Goal: Transaction & Acquisition: Purchase product/service

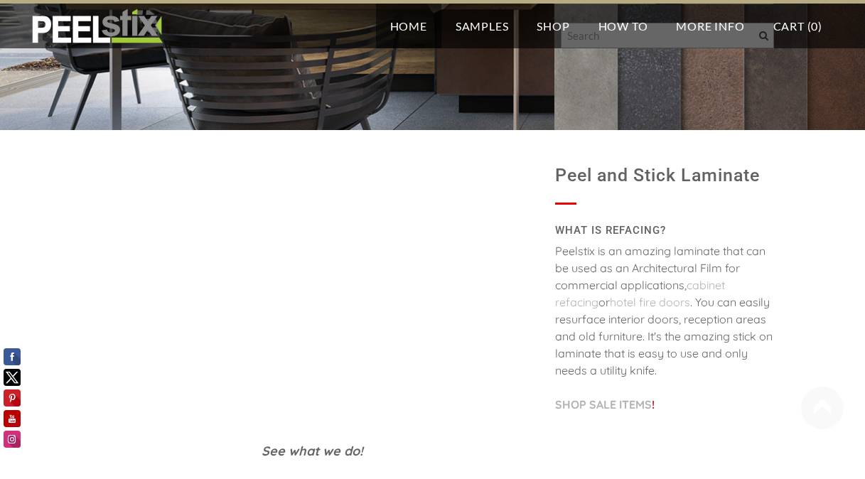
scroll to position [267, 0]
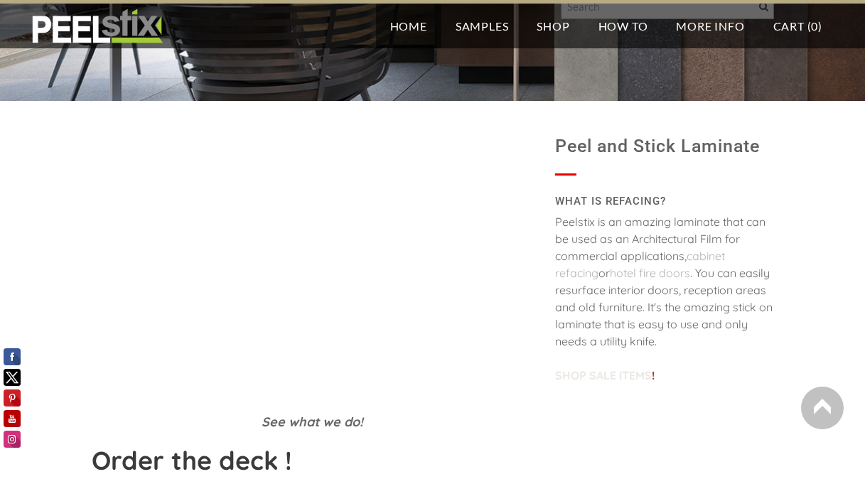
click at [586, 376] on link "SHOP SALE ITEMS" at bounding box center [603, 375] width 97 height 14
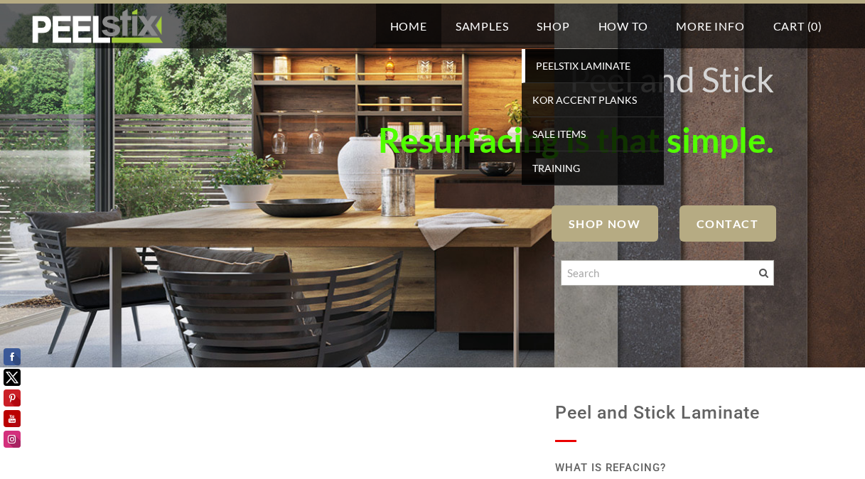
click at [565, 63] on span "PEELSTIX Laminate" at bounding box center [594, 65] width 131 height 19
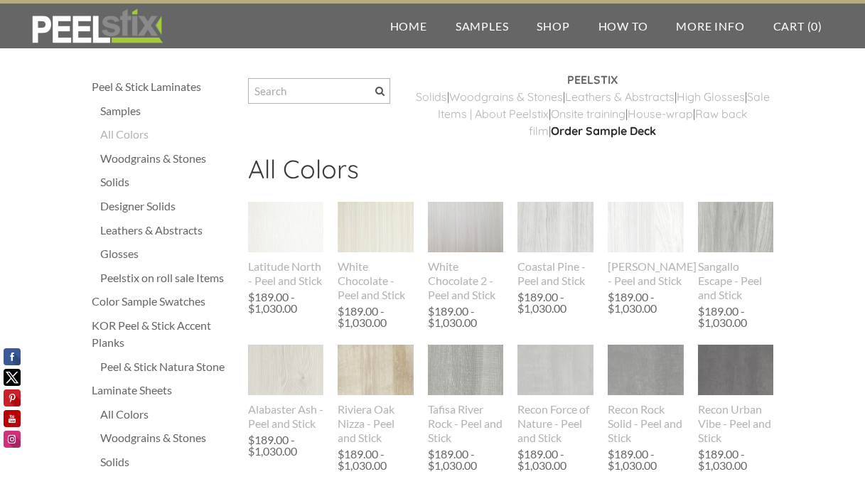
click at [114, 181] on div "Solids" at bounding box center [167, 181] width 134 height 17
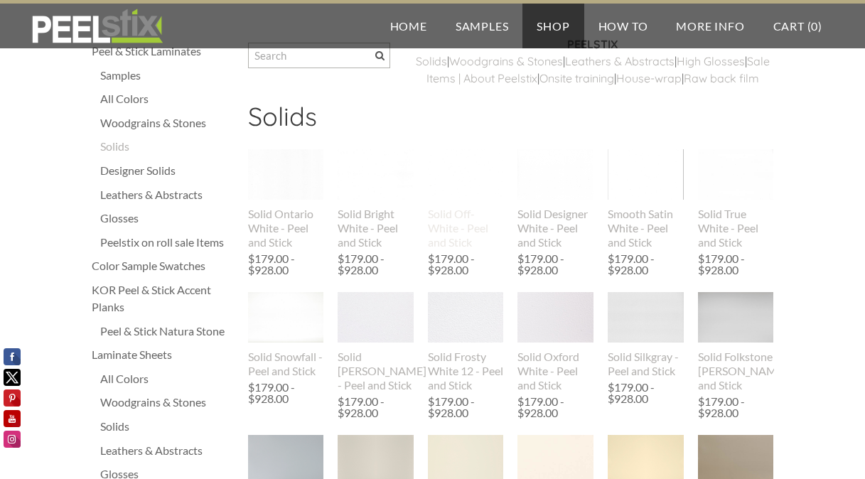
scroll to position [36, 0]
click at [714, 234] on div "Solid True White - Peel and Stick" at bounding box center [736, 228] width 76 height 43
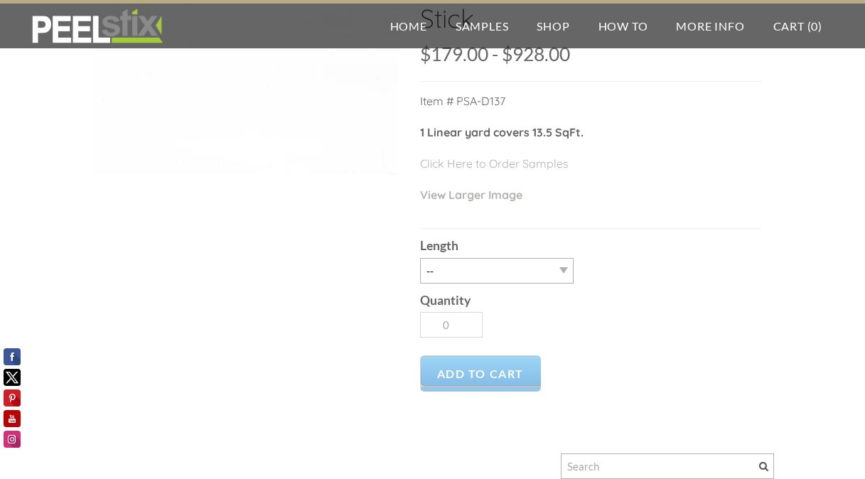
scroll to position [160, 0]
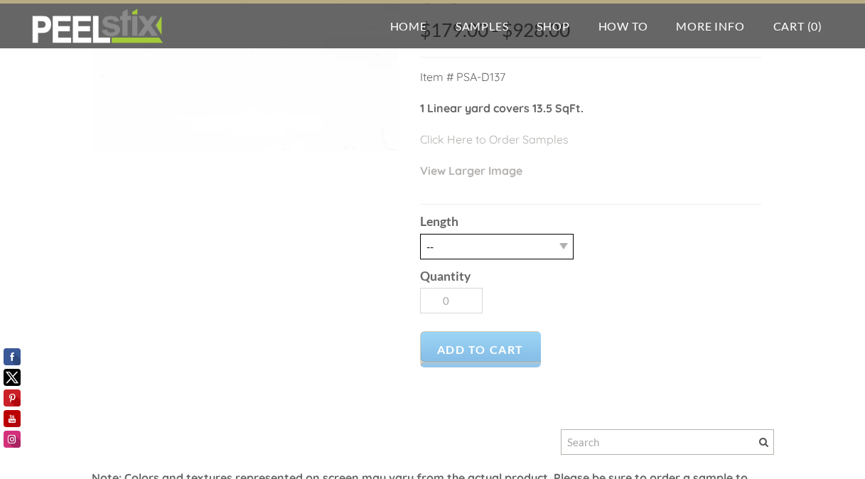
click at [559, 244] on select "-- 3LY 10LY 15LY 30LY" at bounding box center [497, 247] width 154 height 26
select select "3LY"
click at [420, 234] on select "-- 3LY 10LY 15LY 30LY" at bounding box center [497, 247] width 154 height 26
type input "1"
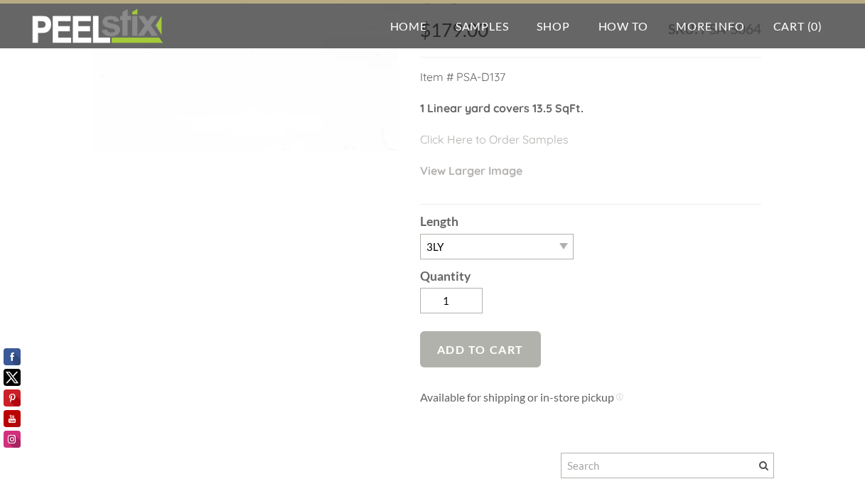
click at [484, 349] on span "Add to Cart" at bounding box center [481, 349] width 122 height 36
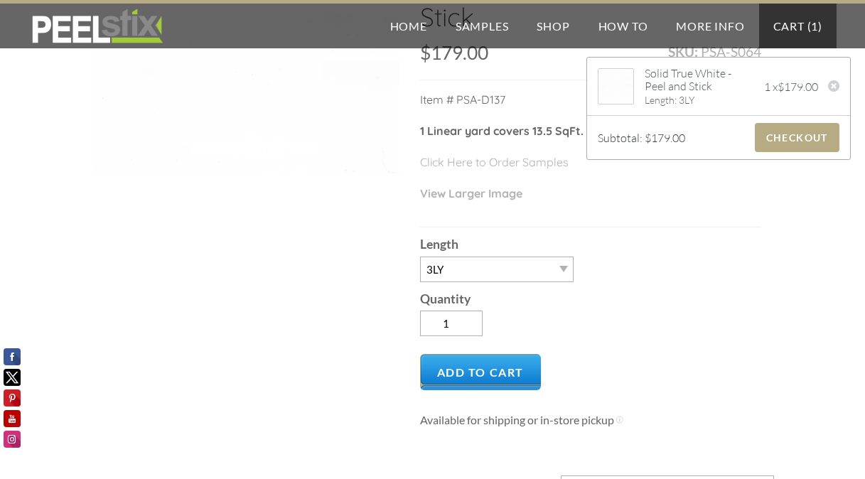
scroll to position [0, 0]
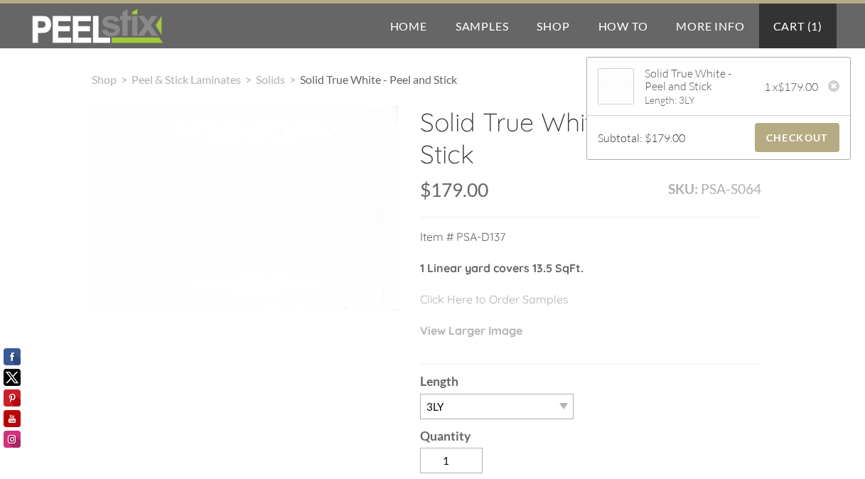
click at [810, 235] on div "Shop > Peel & Stick Laminates > Solids > Solid True White - Peel and Stick Soli…" at bounding box center [432, 466] width 865 height 846
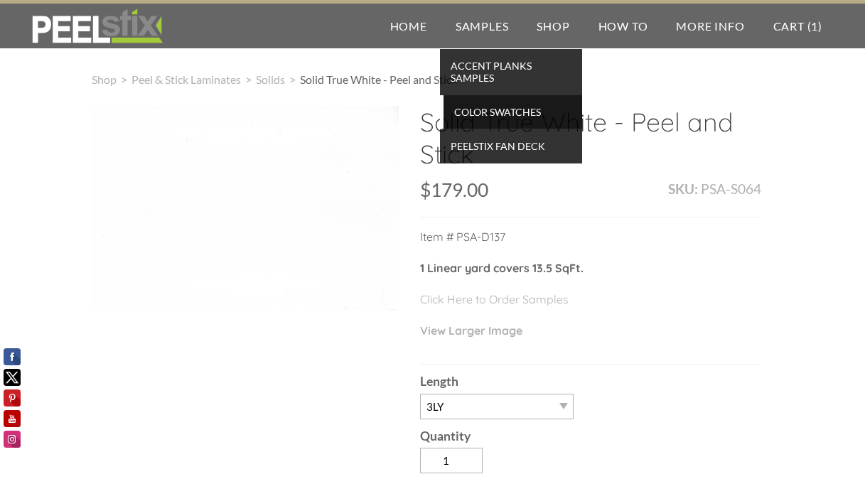
click at [485, 114] on span "Color Swatches" at bounding box center [512, 111] width 131 height 19
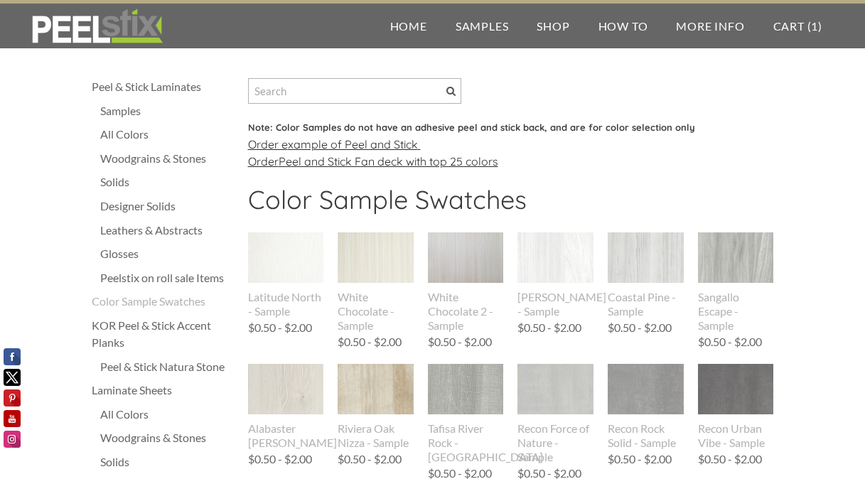
click at [117, 184] on div "Solids" at bounding box center [167, 181] width 134 height 17
